Goal: Find specific page/section: Find specific page/section

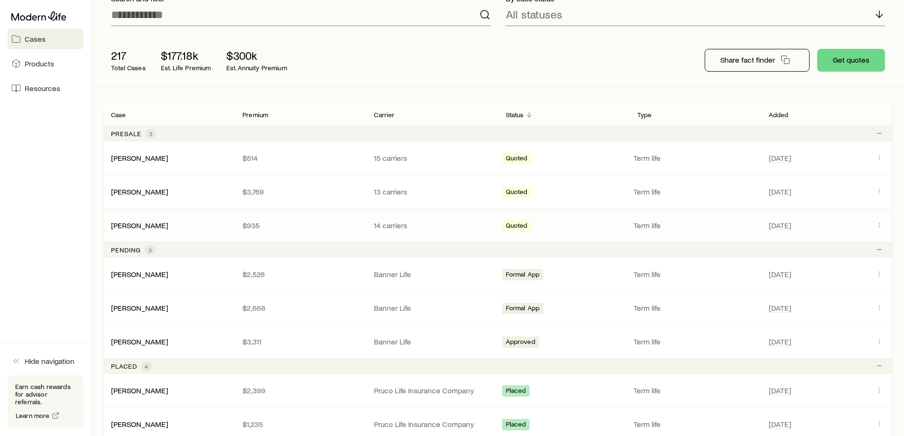
scroll to position [95, 0]
click at [878, 306] on icon "Client cases" at bounding box center [880, 307] width 8 height 8
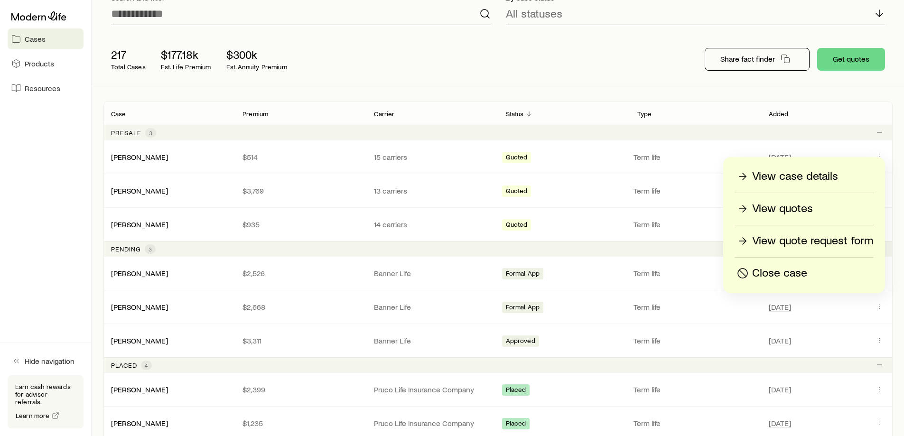
click at [809, 171] on p "View case details" at bounding box center [795, 176] width 86 height 15
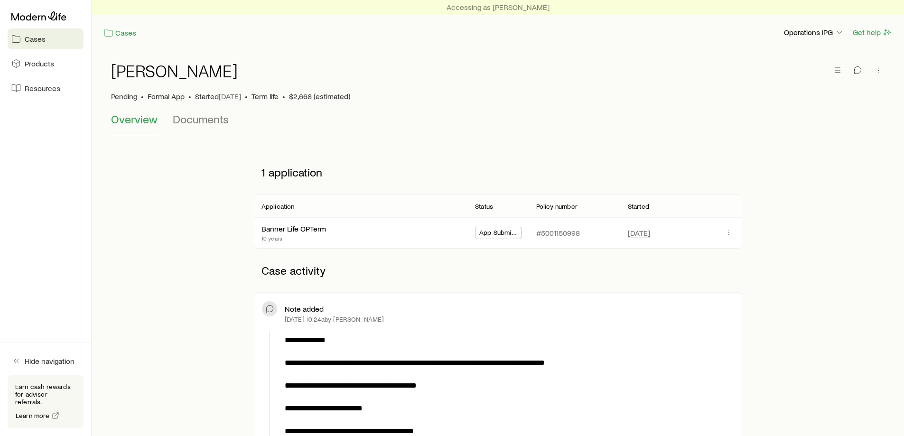
click at [22, 22] on div at bounding box center [46, 16] width 76 height 17
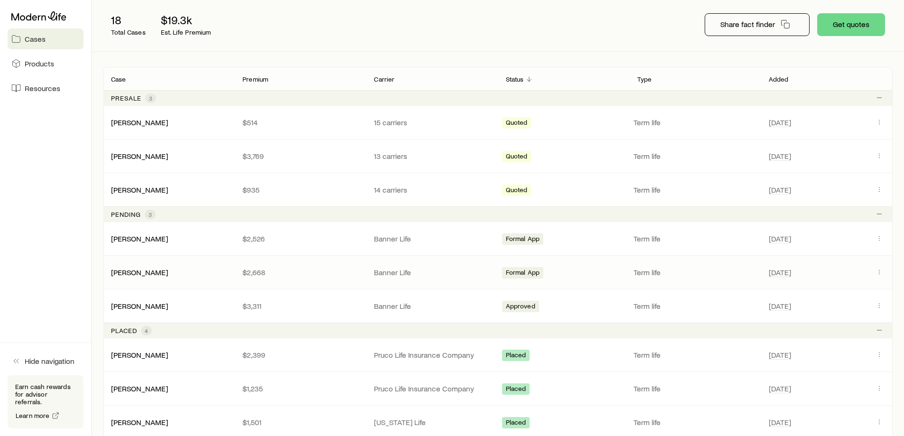
scroll to position [142, 0]
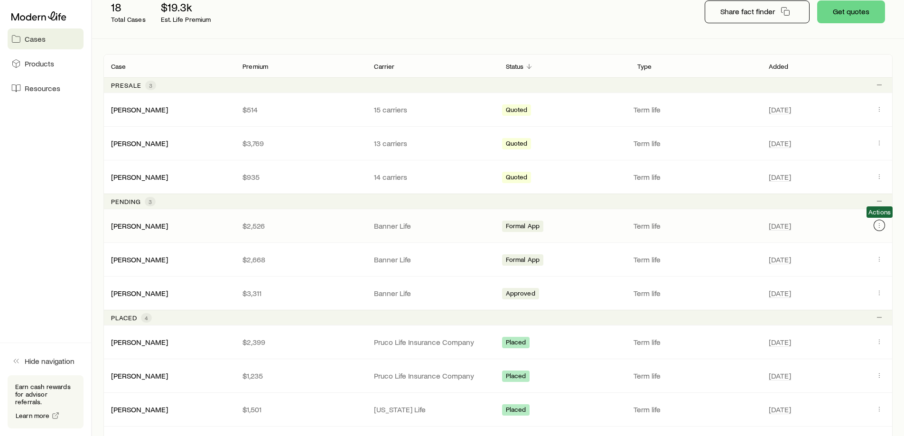
click at [884, 225] on button "Client cases" at bounding box center [879, 225] width 11 height 11
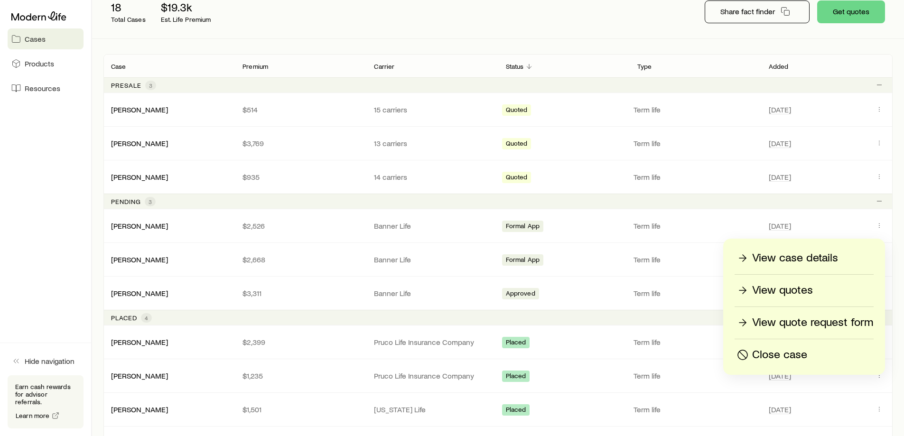
click at [832, 254] on p "View case details" at bounding box center [795, 258] width 86 height 15
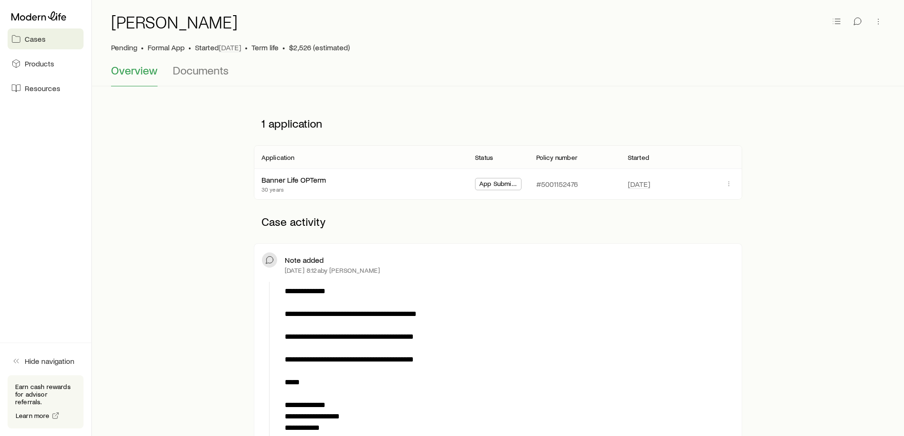
scroll to position [142, 0]
